Goal: Information Seeking & Learning: Check status

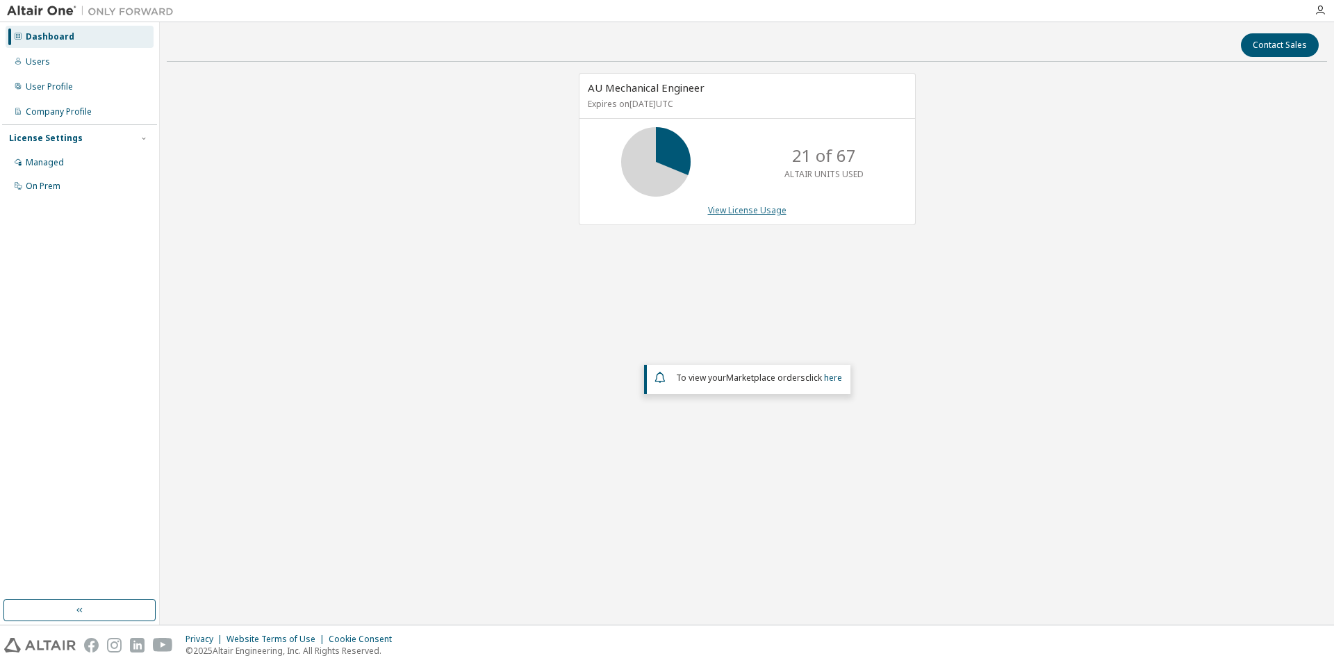
click at [759, 206] on link "View License Usage" at bounding box center [747, 210] width 79 height 12
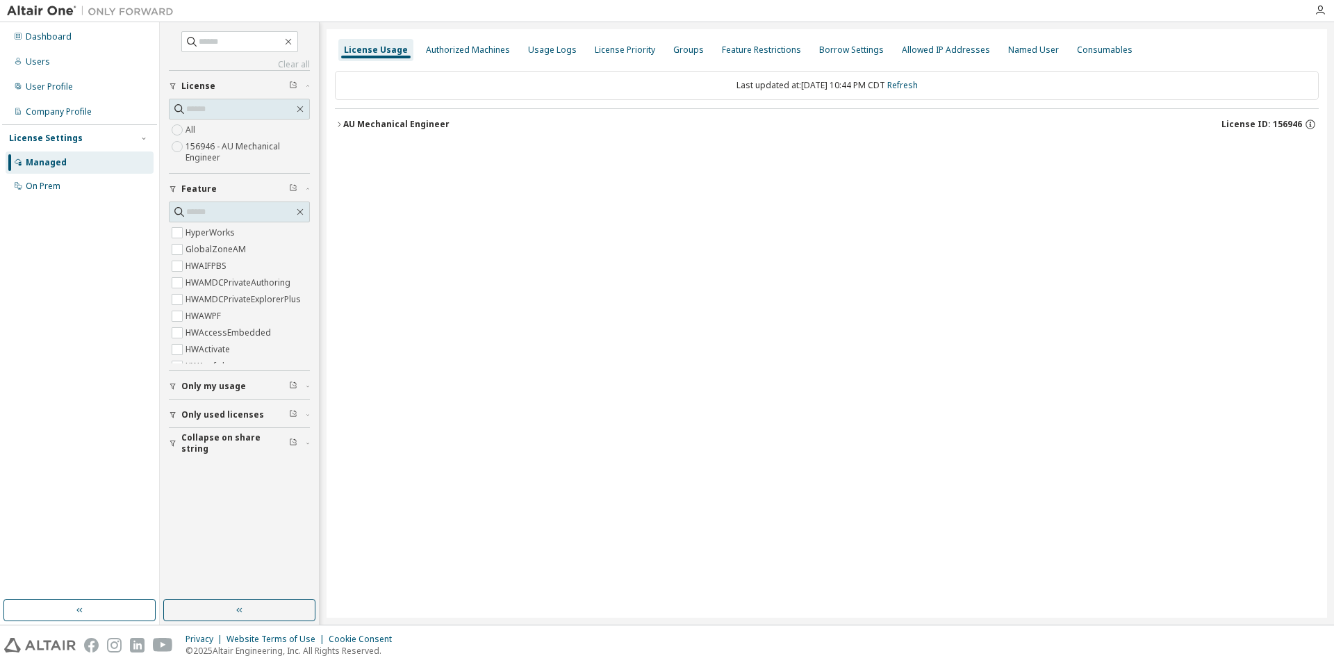
click at [416, 116] on button "AU Mechanical Engineer License ID: 156946" at bounding box center [827, 124] width 984 height 31
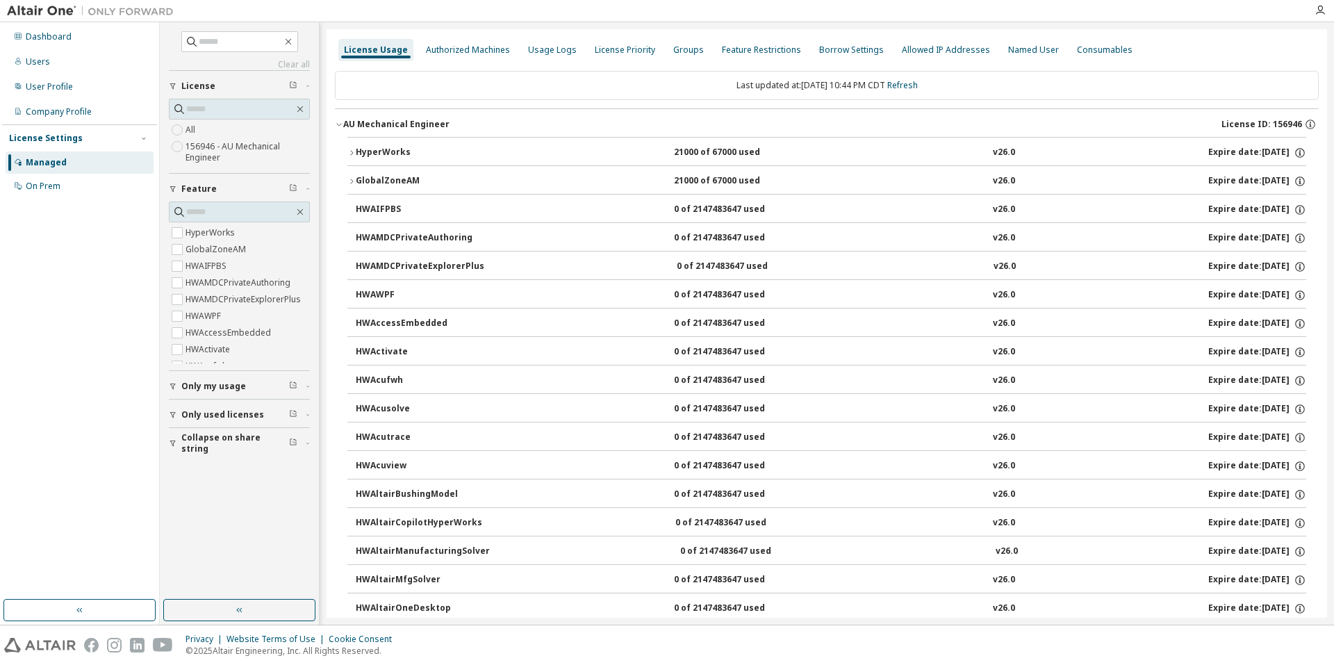
click at [393, 147] on div "HyperWorks" at bounding box center [418, 153] width 125 height 13
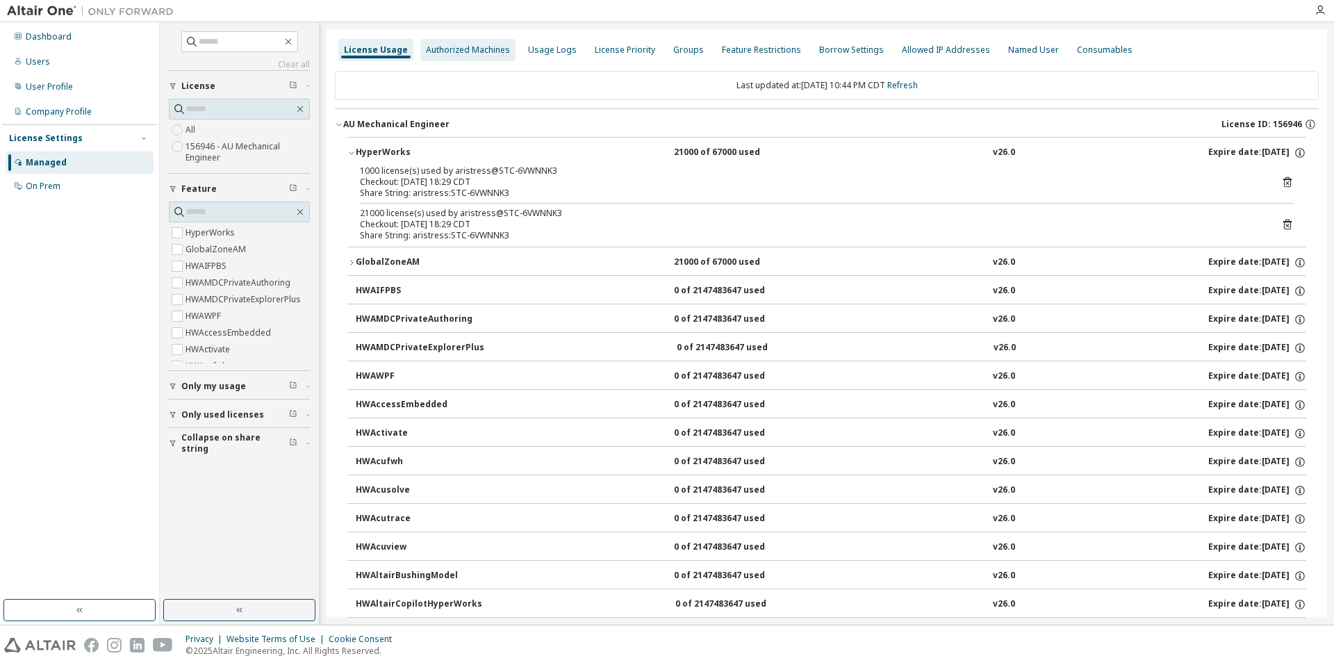
click at [454, 50] on div "Authorized Machines" at bounding box center [468, 49] width 84 height 11
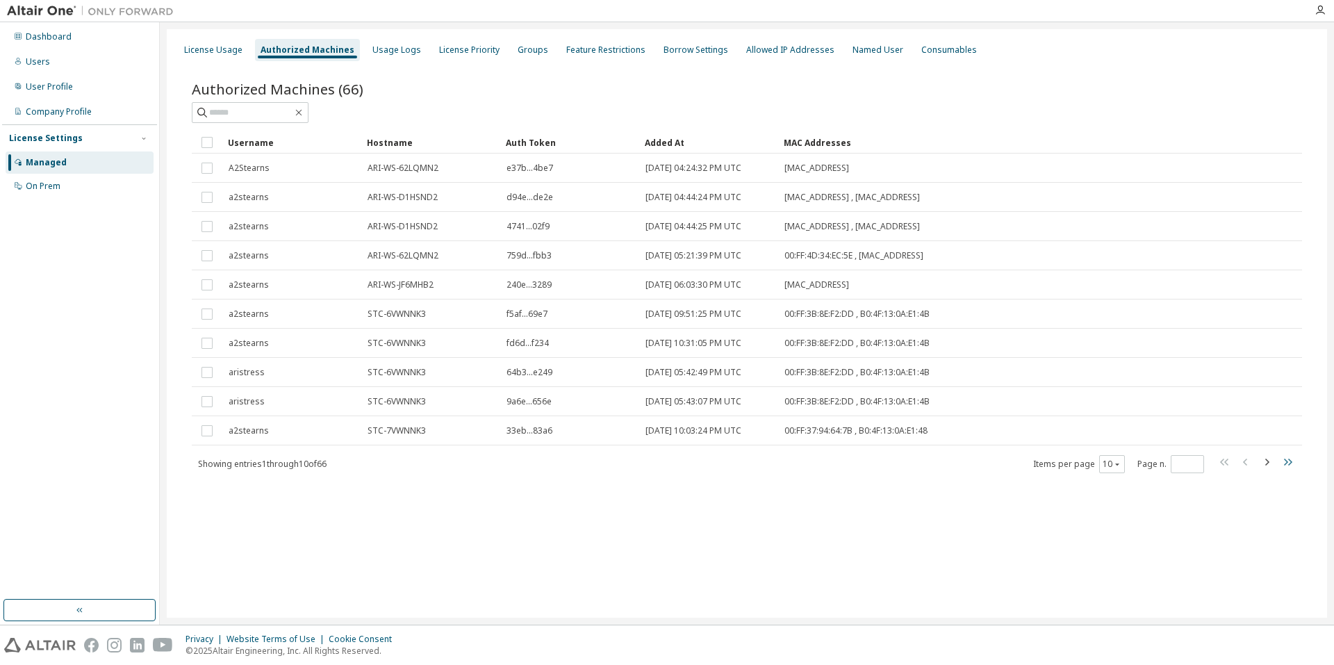
click at [1294, 464] on icon "button" at bounding box center [1287, 462] width 17 height 17
type input "*"
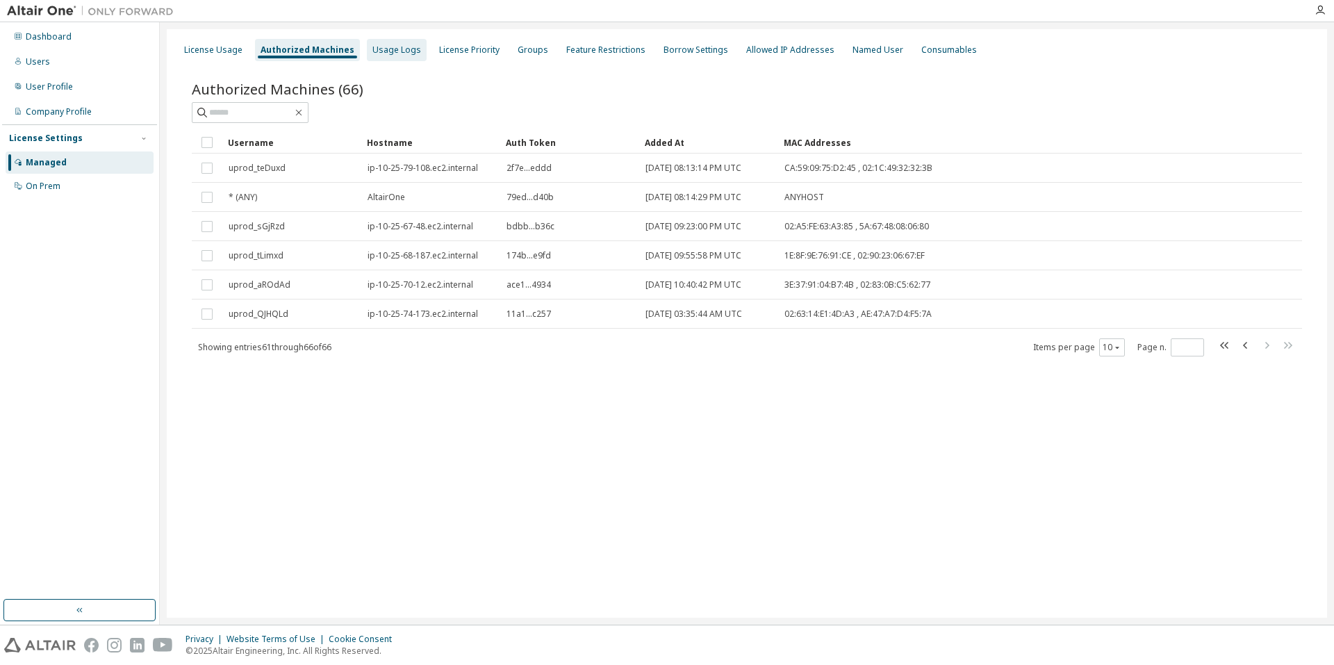
click at [367, 57] on div "Usage Logs" at bounding box center [397, 50] width 60 height 22
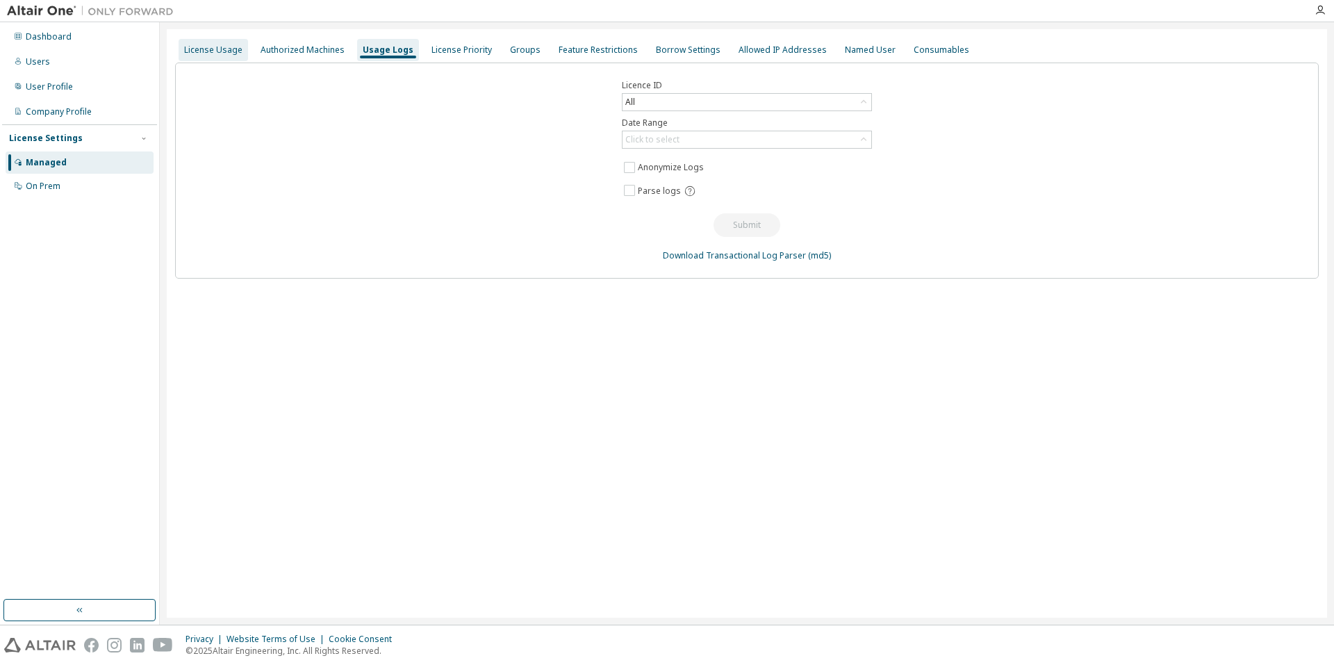
click at [213, 44] on div "License Usage" at bounding box center [213, 49] width 58 height 11
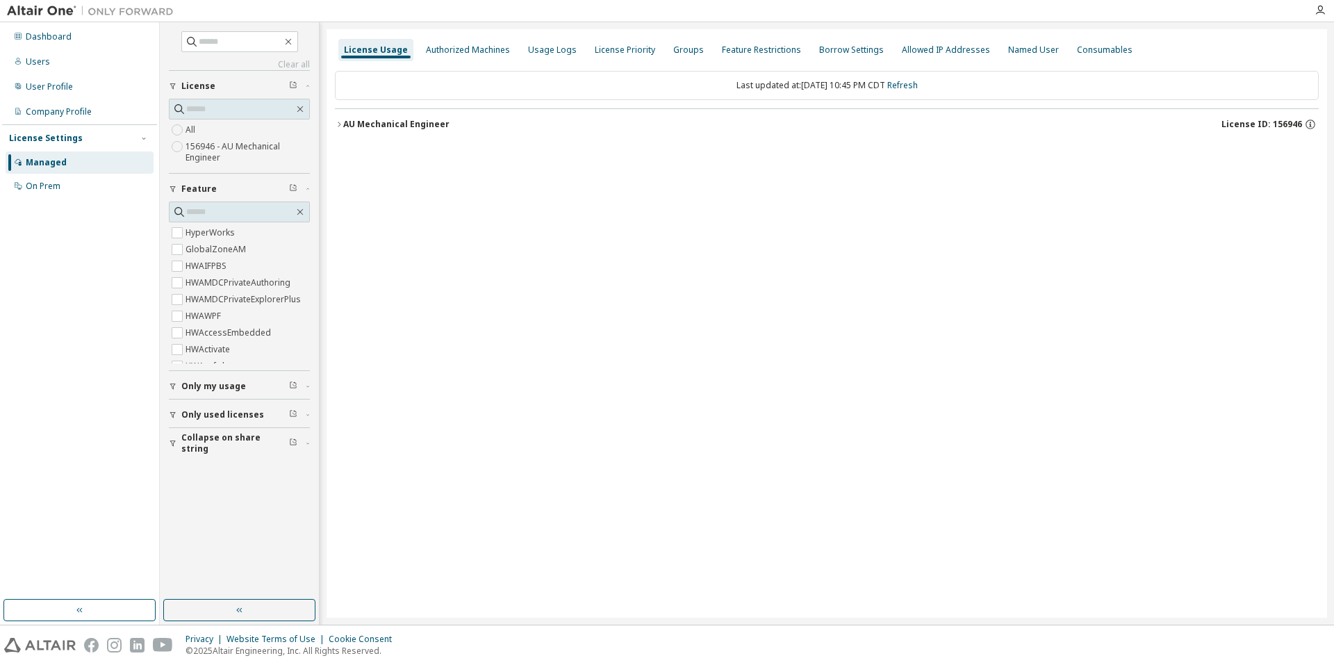
click at [386, 126] on div "AU Mechanical Engineer" at bounding box center [396, 124] width 106 height 11
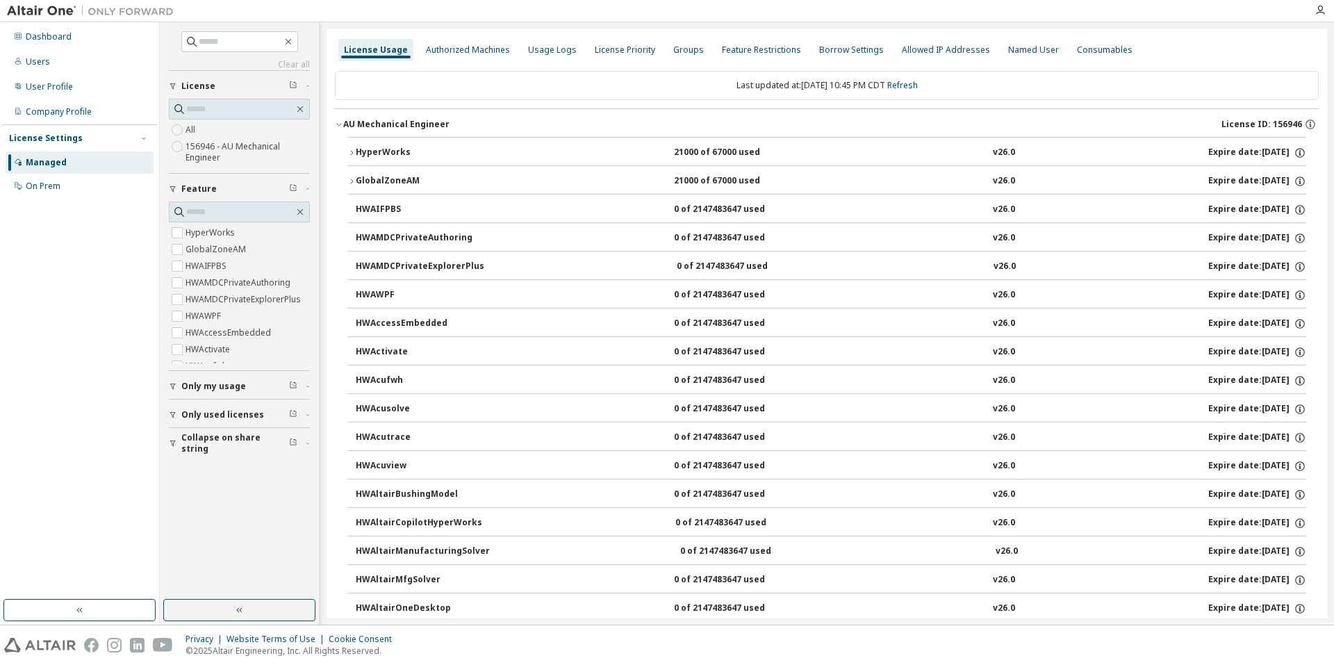
click at [386, 126] on div "AU Mechanical Engineer" at bounding box center [396, 124] width 106 height 11
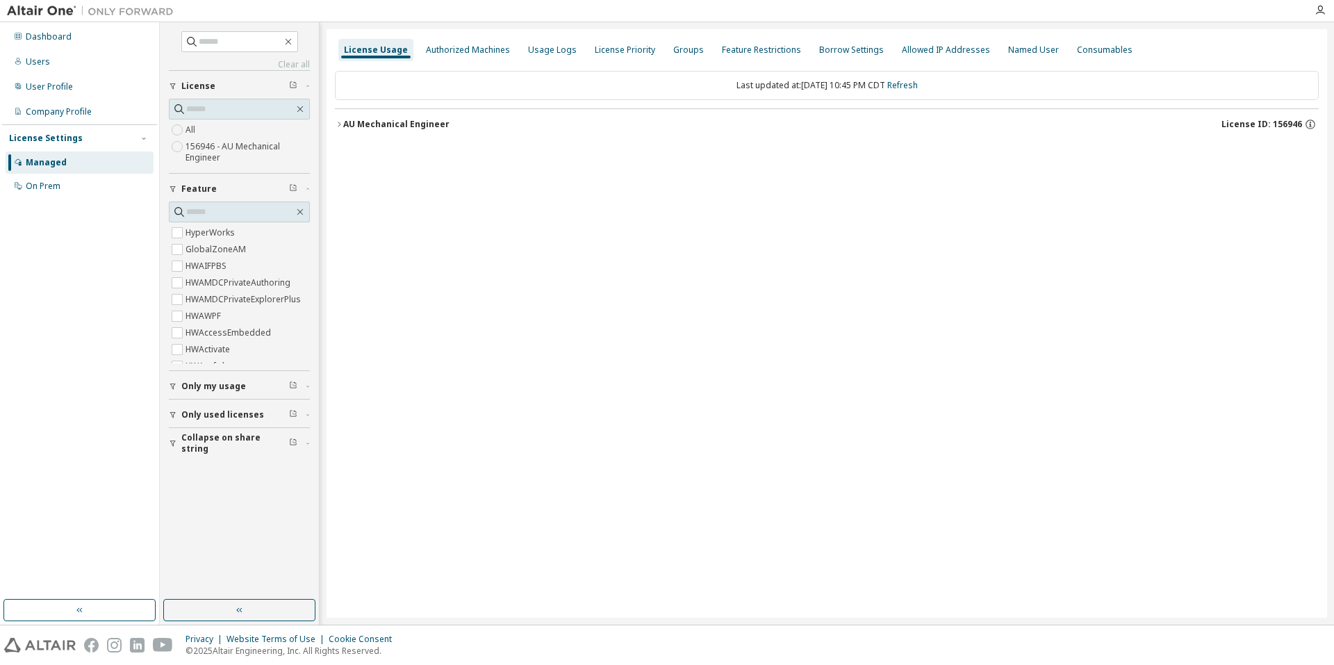
click at [342, 123] on icon "button" at bounding box center [339, 124] width 8 height 8
click at [339, 118] on button "AU Mechanical Engineer License ID: 156946" at bounding box center [827, 124] width 984 height 31
